Goal: Navigation & Orientation: Find specific page/section

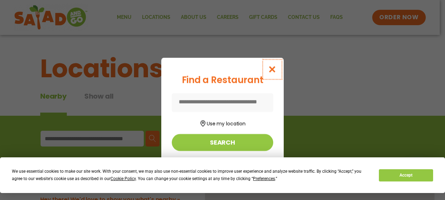
click at [275, 68] on icon "Close modal" at bounding box center [272, 69] width 9 height 7
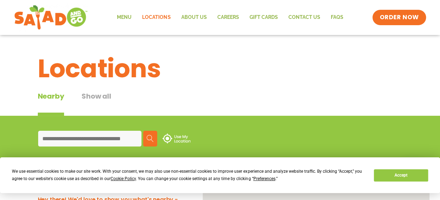
click at [164, 14] on link "Locations" at bounding box center [156, 17] width 39 height 16
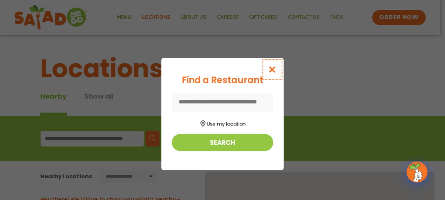
click at [275, 69] on icon "Close modal" at bounding box center [272, 69] width 9 height 7
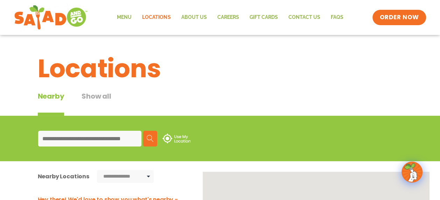
click at [101, 97] on button "Show all" at bounding box center [96, 103] width 29 height 25
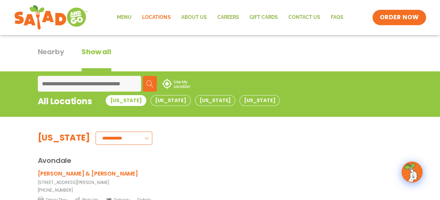
scroll to position [70, 0]
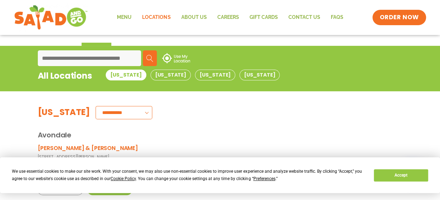
click at [407, 169] on div "We use essential cookies to make our site work. With your consent, we may also …" at bounding box center [220, 175] width 416 height 15
click at [397, 173] on button "Accept" at bounding box center [401, 175] width 54 height 12
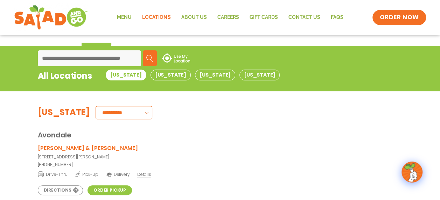
click at [150, 73] on button "[US_STATE]" at bounding box center [170, 75] width 40 height 11
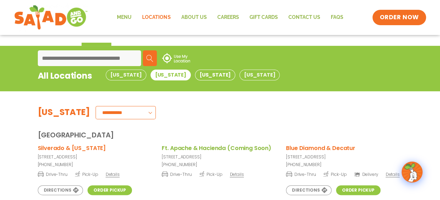
click at [195, 74] on button "[US_STATE]" at bounding box center [215, 75] width 40 height 11
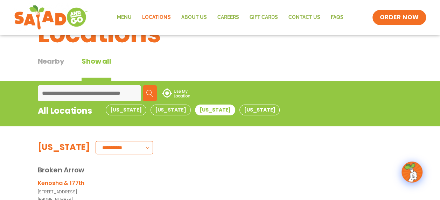
click at [239, 111] on button "[US_STATE]" at bounding box center [259, 110] width 40 height 11
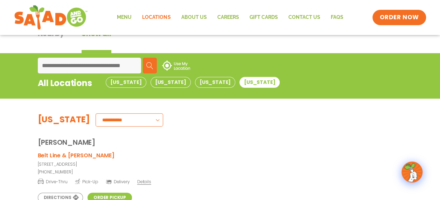
scroll to position [245, 0]
